Goal: Transaction & Acquisition: Download file/media

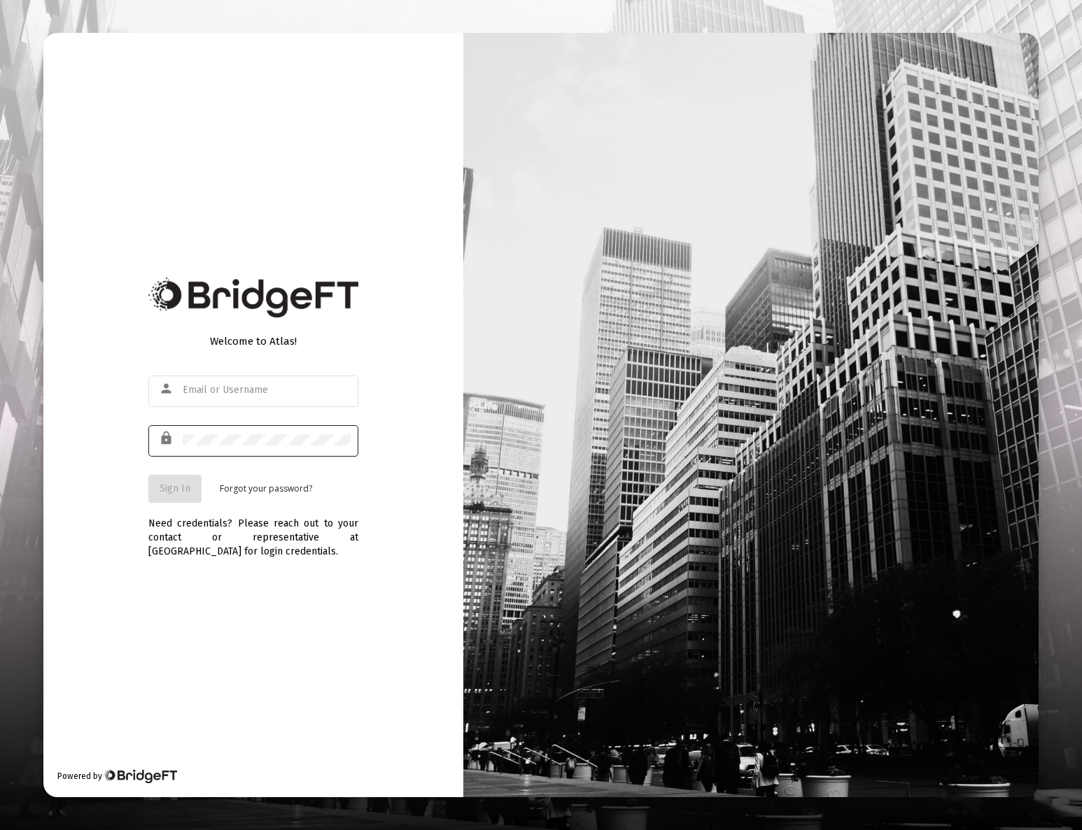
type input "[EMAIL_ADDRESS][DOMAIN_NAME]"
click at [168, 442] on mat-icon "lock" at bounding box center [167, 438] width 17 height 17
click at [169, 442] on mat-icon "lock" at bounding box center [167, 438] width 17 height 17
click at [173, 473] on form "person [EMAIL_ADDRESS][DOMAIN_NAME] lock Sign In Forgot your password?" at bounding box center [253, 438] width 210 height 130
drag, startPoint x: 178, startPoint y: 486, endPoint x: 187, endPoint y: 487, distance: 9.9
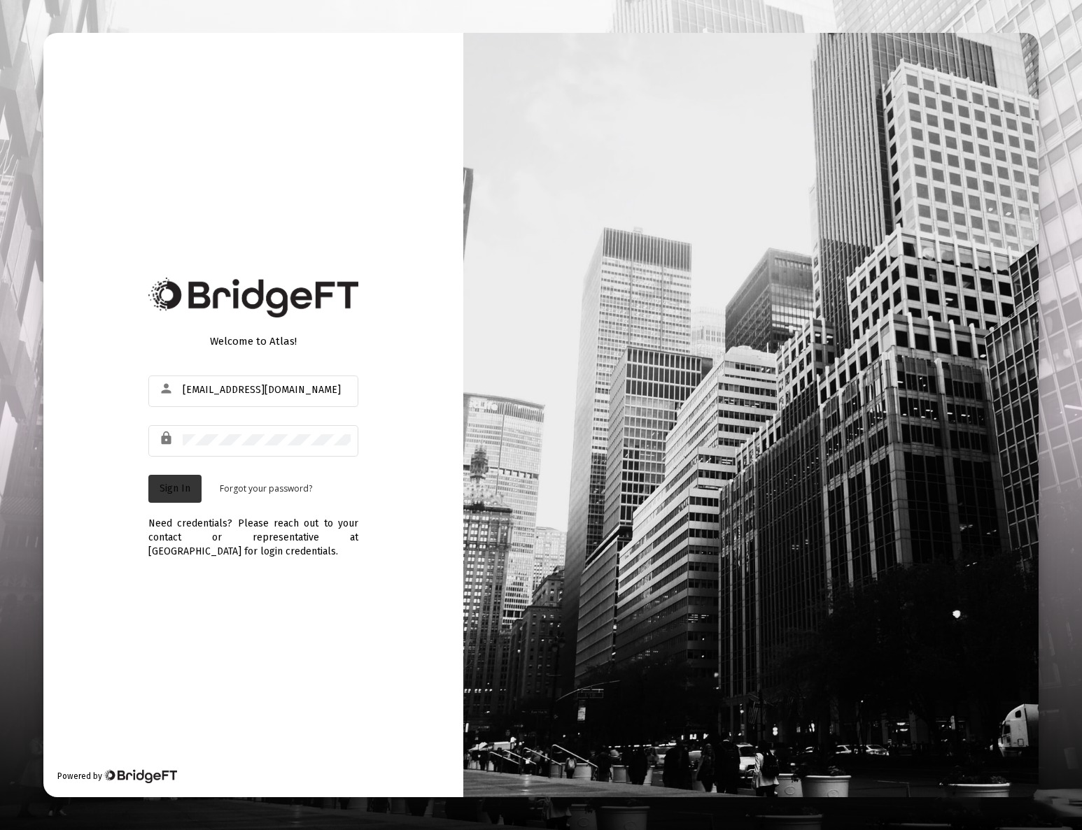
click at [178, 486] on span "Sign In" at bounding box center [175, 489] width 31 height 12
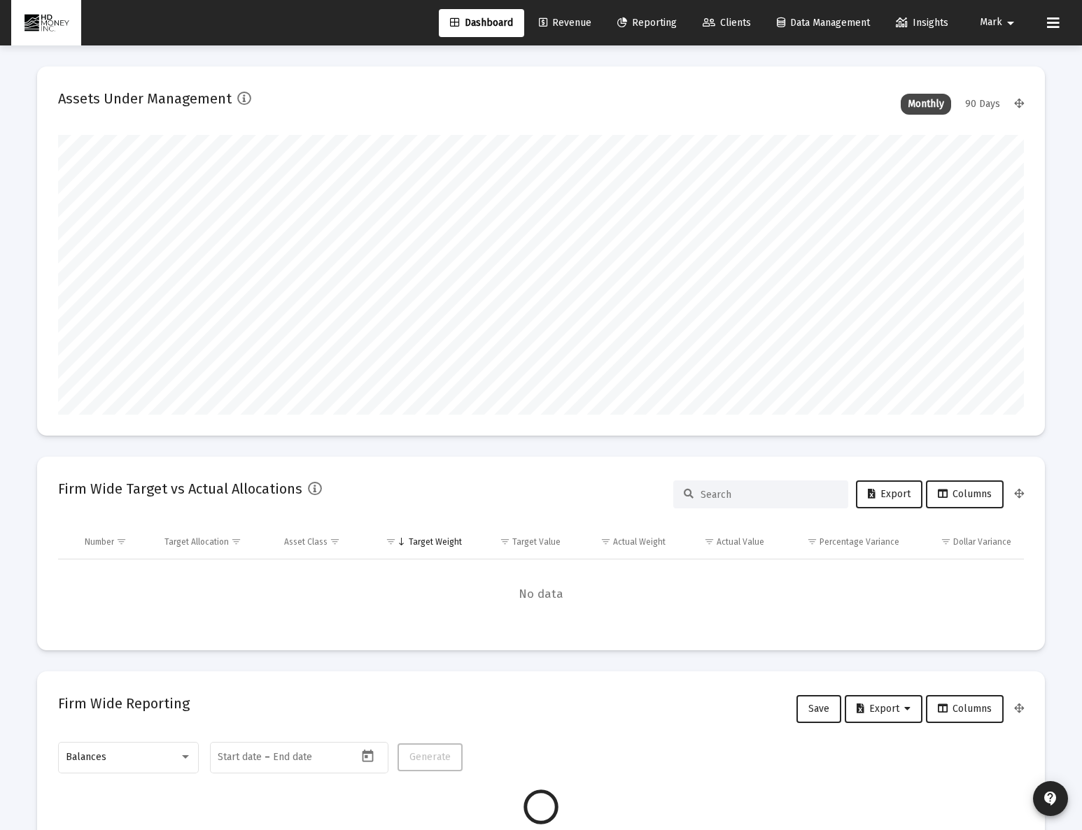
scroll to position [280, 520]
type input "[DATE]"
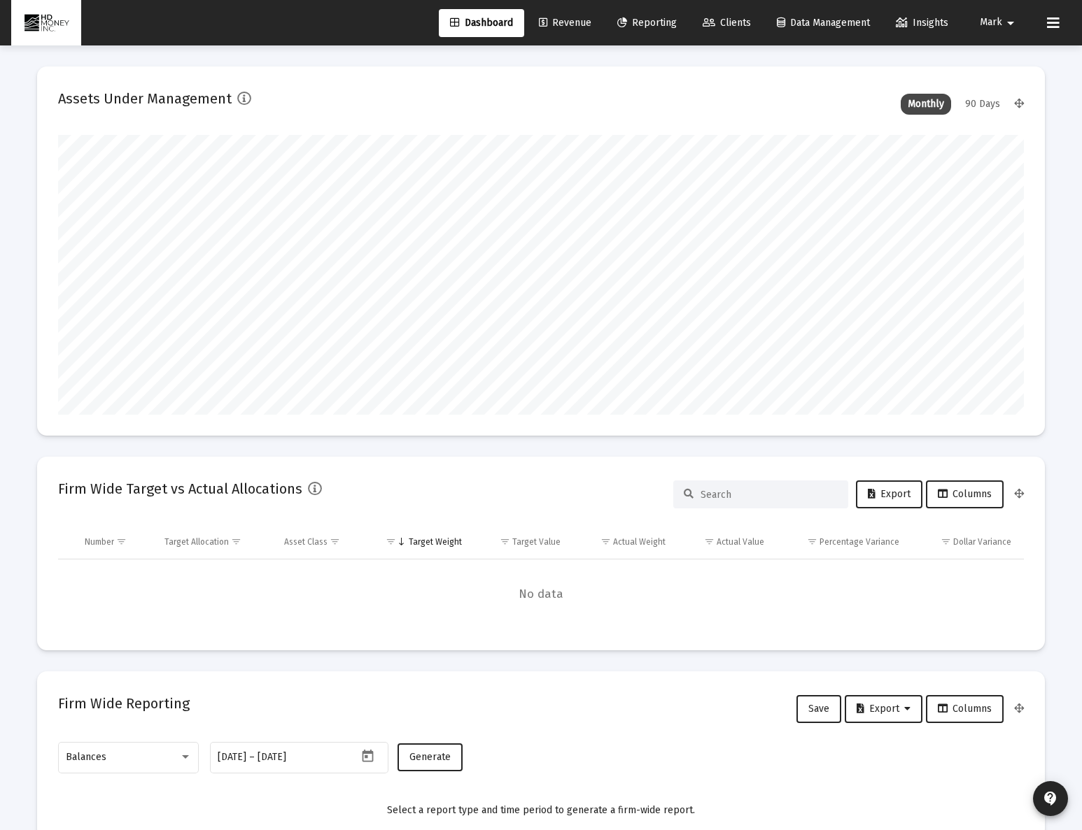
click at [642, 13] on link "Reporting" at bounding box center [647, 23] width 82 height 28
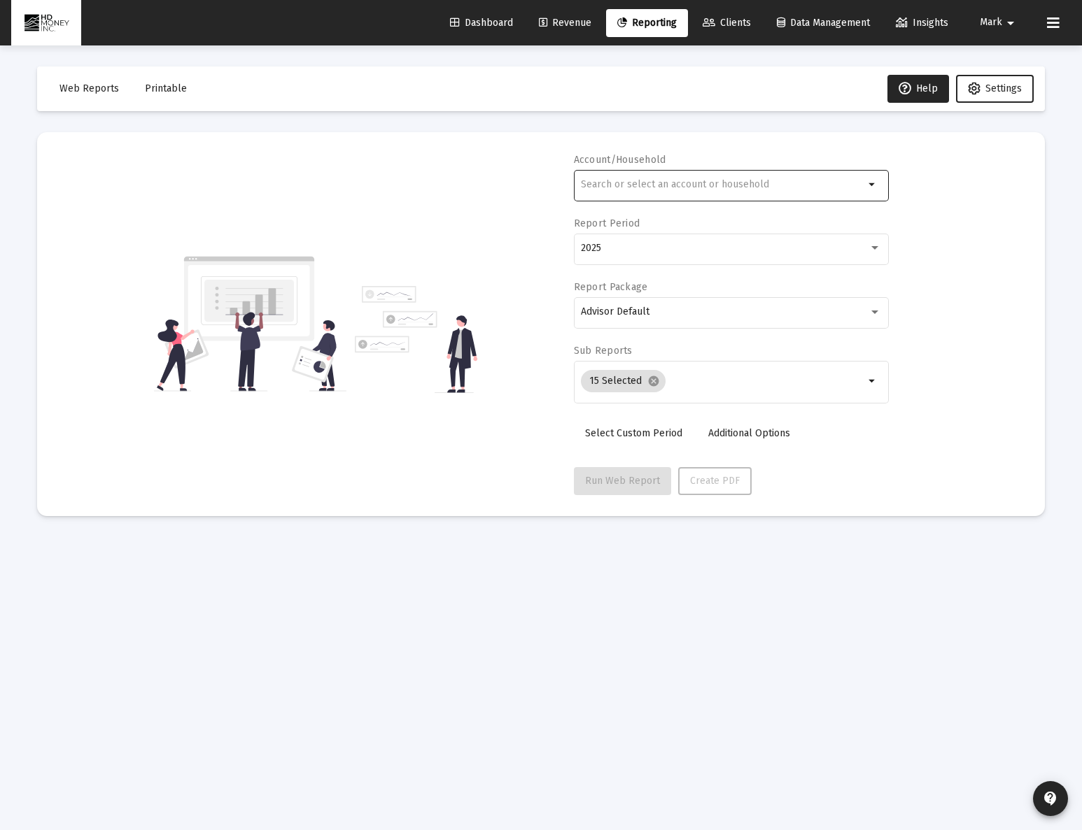
click at [604, 193] on div at bounding box center [722, 184] width 283 height 34
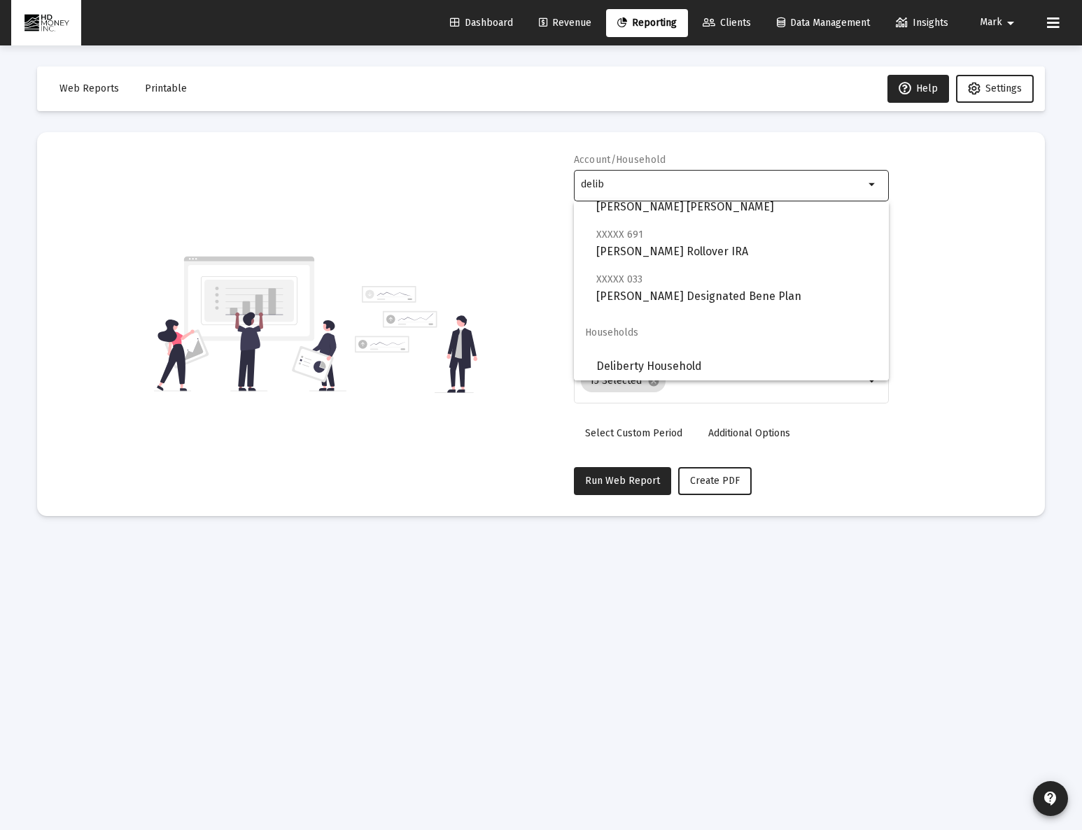
scroll to position [235, 0]
click at [683, 361] on span "Deliberty Household" at bounding box center [736, 364] width 281 height 34
type input "Deliberty Household"
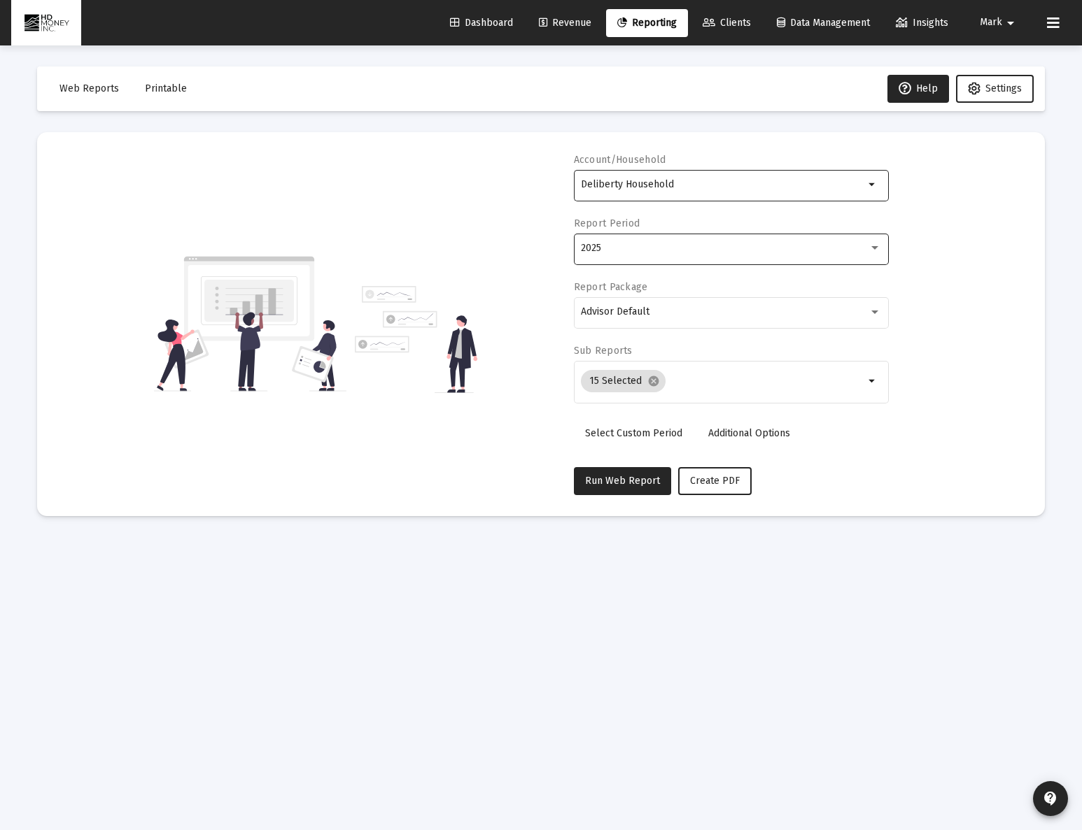
click at [769, 254] on div "2025" at bounding box center [731, 248] width 300 height 34
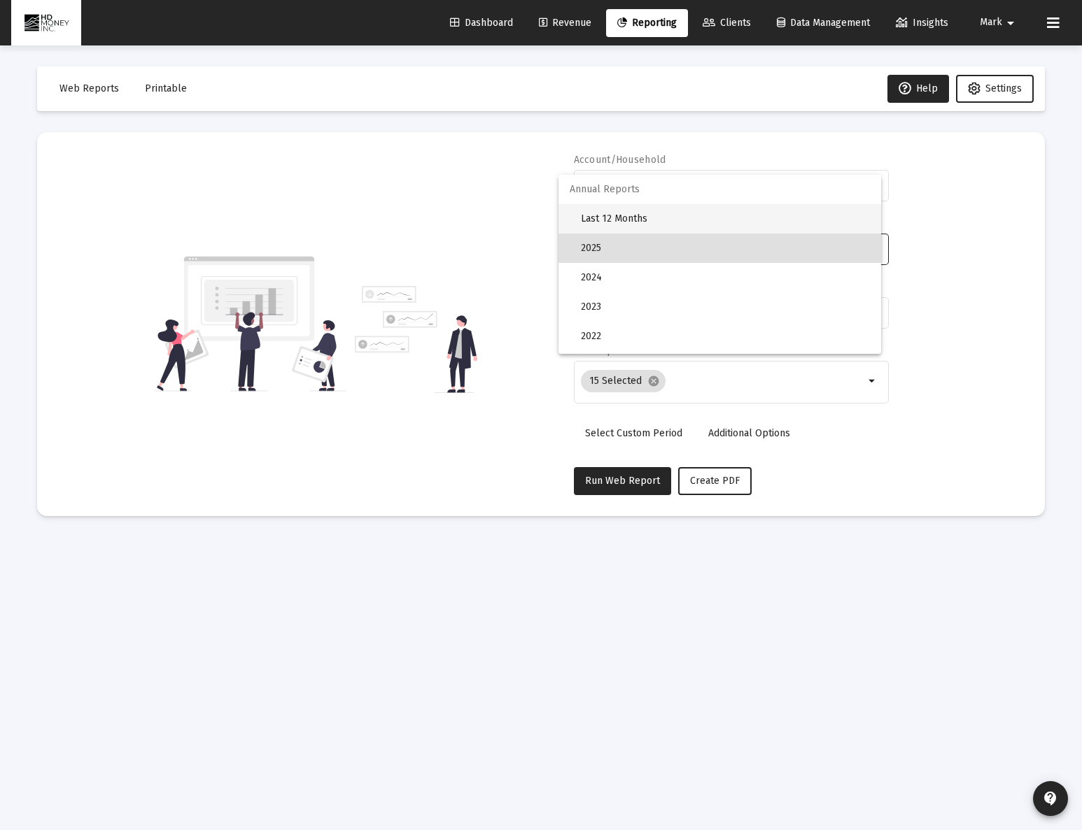
click at [760, 225] on span "Last 12 Months" at bounding box center [725, 218] width 289 height 29
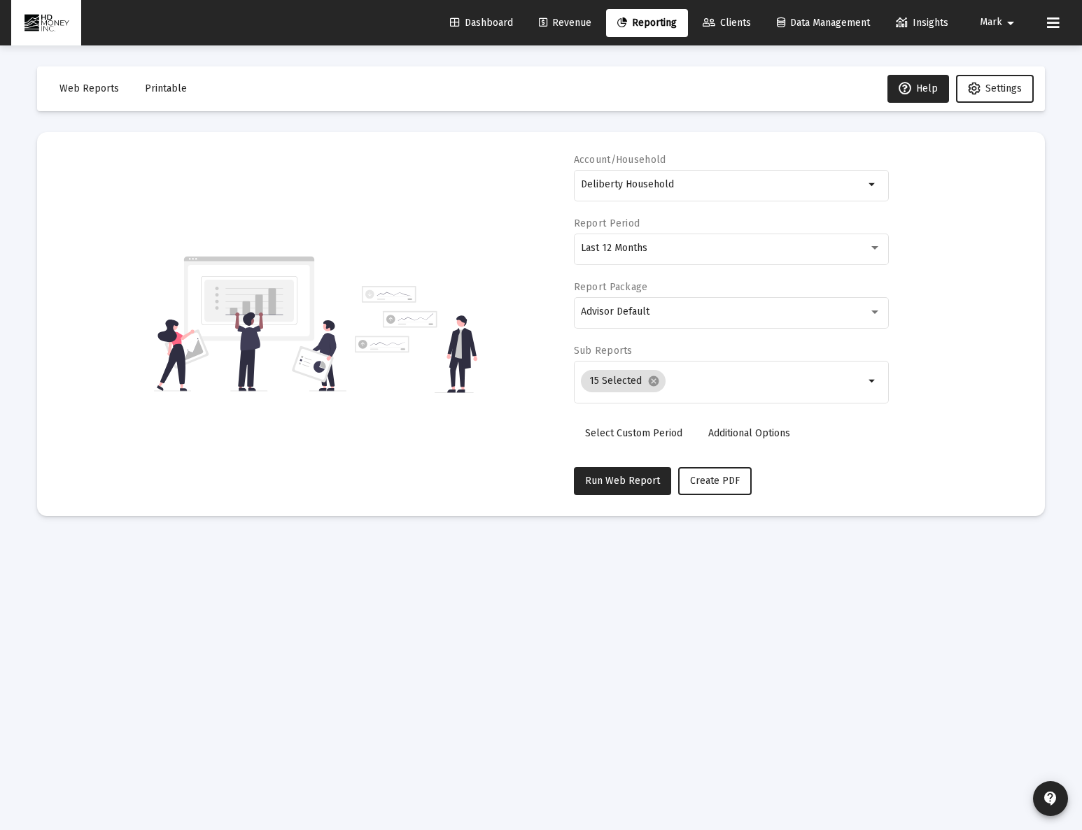
click at [967, 236] on div "Account/Household Deliberty Household arrow_drop_down Report Period Last 12 Mon…" at bounding box center [540, 324] width 965 height 342
click at [691, 484] on span "Create PDF" at bounding box center [715, 481] width 50 height 12
click at [153, 92] on span "Printable" at bounding box center [166, 89] width 42 height 12
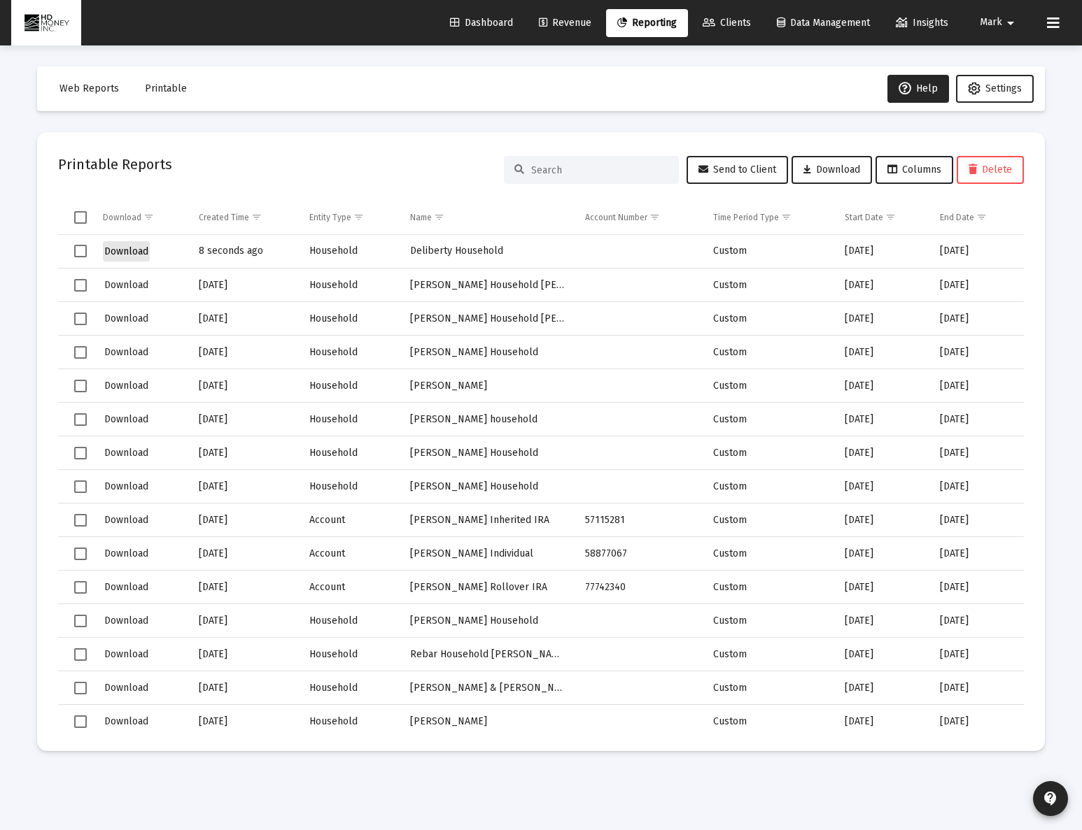
click at [138, 249] on span "Download" at bounding box center [126, 252] width 44 height 12
click at [84, 250] on span "Select row" at bounding box center [80, 251] width 13 height 13
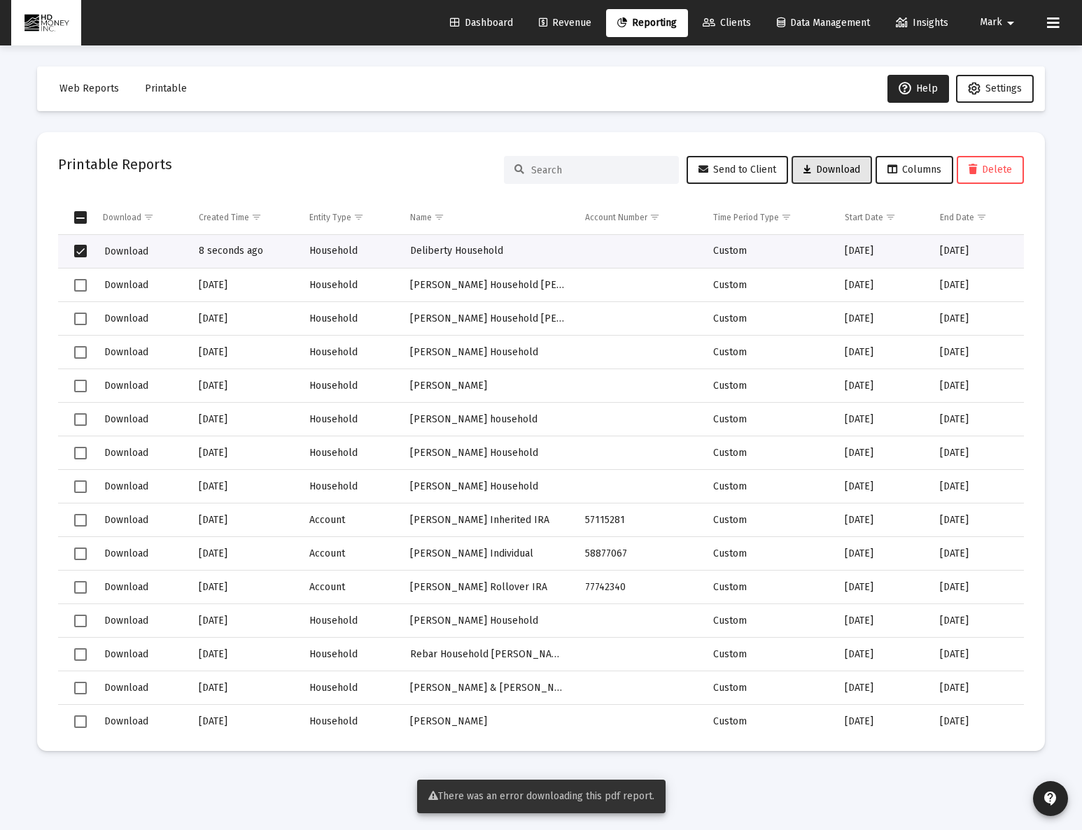
click at [835, 178] on button "Download" at bounding box center [831, 170] width 80 height 28
click at [621, 797] on span "View Reports" at bounding box center [622, 798] width 59 height 12
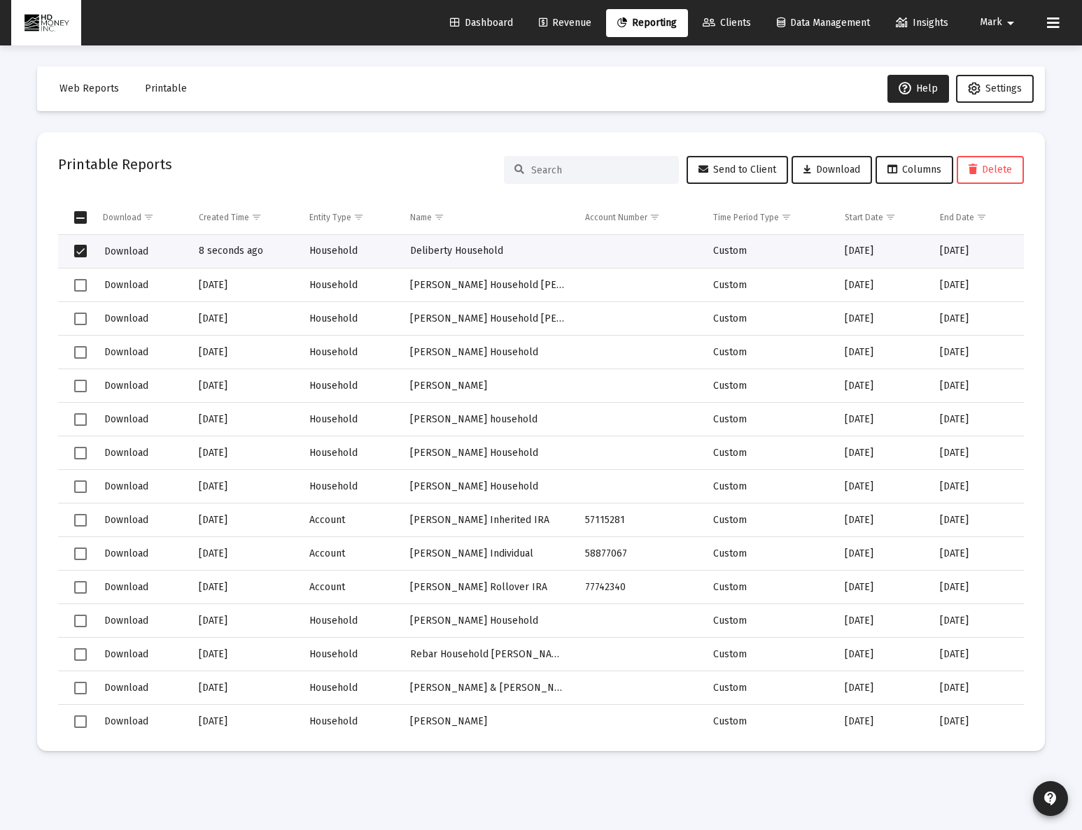
click at [79, 251] on span "Select row" at bounding box center [80, 251] width 13 height 13
click at [127, 256] on span "Download" at bounding box center [126, 252] width 44 height 12
